Goal: Entertainment & Leisure: Consume media (video, audio)

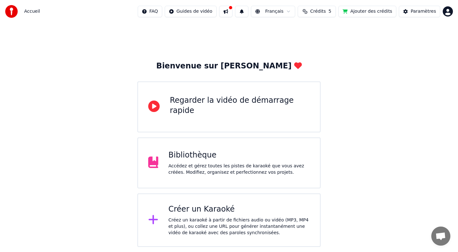
click at [194, 159] on div "Bibliothèque" at bounding box center [238, 155] width 141 height 10
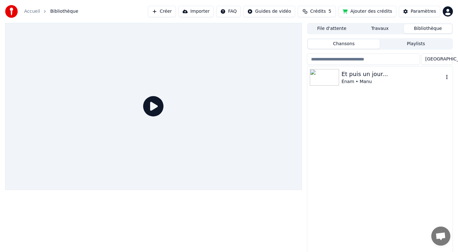
click at [361, 72] on div "Et puis un jour..." at bounding box center [392, 74] width 102 height 9
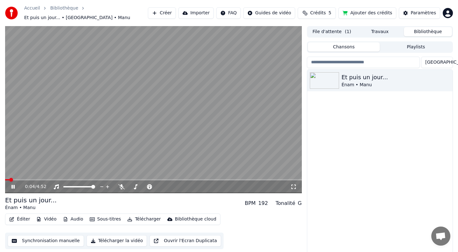
click at [13, 184] on icon at bounding box center [17, 186] width 15 height 5
click at [13, 184] on icon at bounding box center [13, 186] width 4 height 4
click at [128, 187] on span at bounding box center [130, 187] width 4 height 4
click at [122, 186] on div "0:13 / 4:52" at bounding box center [157, 186] width 265 height 6
click at [159, 185] on span at bounding box center [158, 187] width 4 height 4
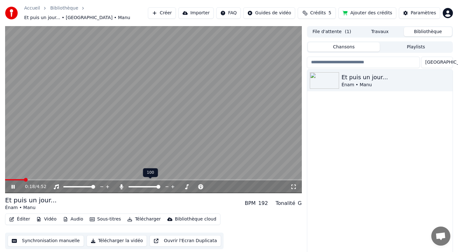
click at [160, 185] on span at bounding box center [158, 187] width 4 height 4
click at [153, 185] on span at bounding box center [154, 187] width 4 height 4
click at [155, 185] on span at bounding box center [156, 187] width 4 height 4
click at [157, 185] on span at bounding box center [158, 187] width 4 height 4
click at [14, 185] on icon at bounding box center [12, 187] width 3 height 4
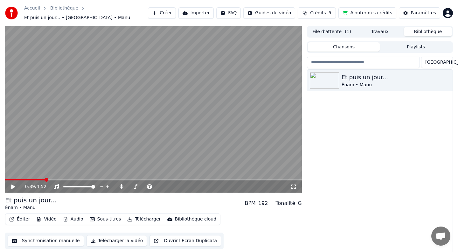
click at [12, 184] on icon at bounding box center [13, 186] width 4 height 4
click at [142, 185] on span at bounding box center [144, 187] width 4 height 4
click at [154, 185] on span at bounding box center [154, 187] width 4 height 4
click at [128, 185] on span at bounding box center [130, 187] width 4 height 4
click at [12, 185] on icon at bounding box center [12, 187] width 3 height 4
